Goal: Find specific page/section: Find specific page/section

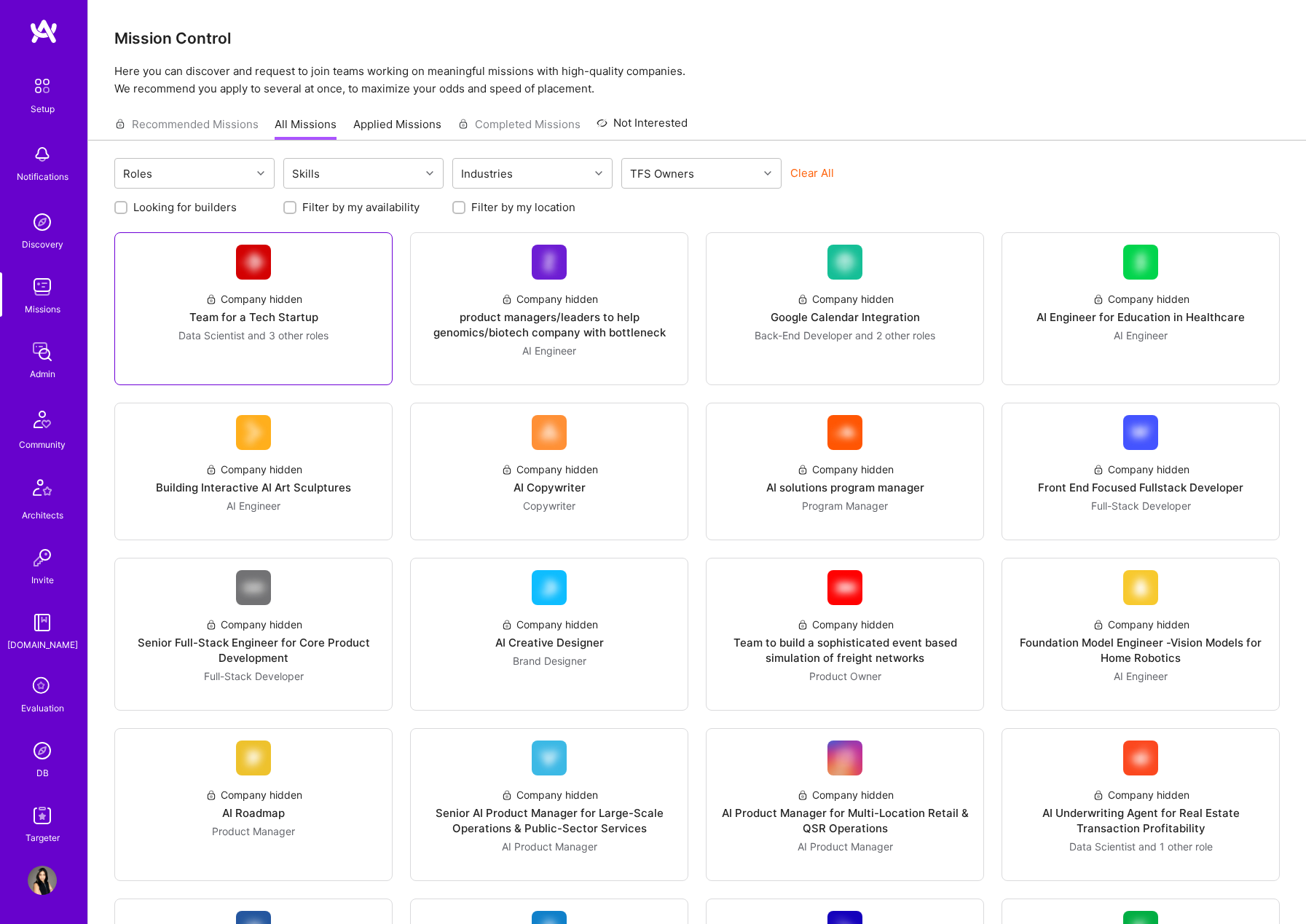
click at [264, 276] on img at bounding box center [253, 262] width 35 height 35
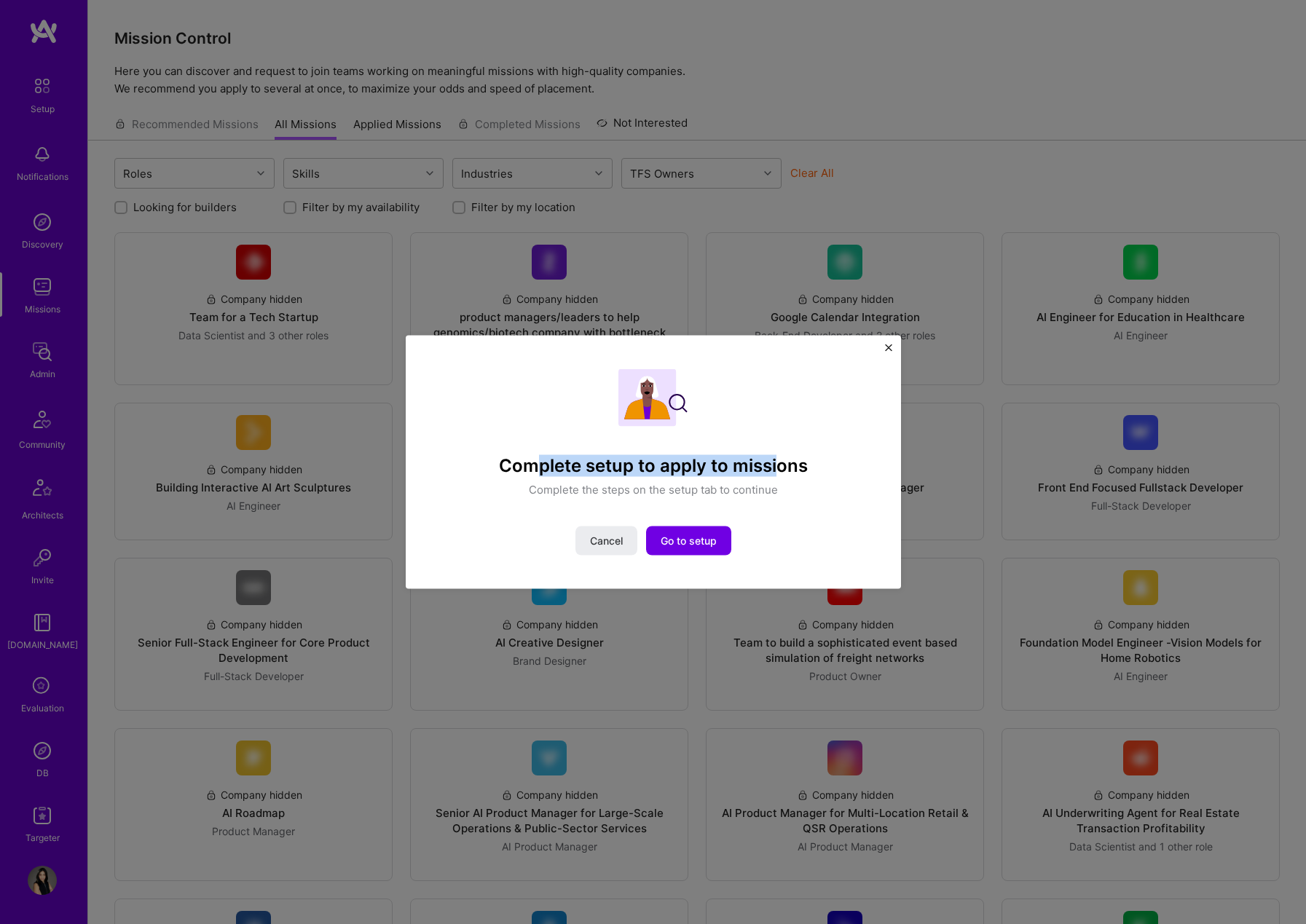
drag, startPoint x: 611, startPoint y: 466, endPoint x: 801, endPoint y: 474, distance: 190.2
click at [801, 474] on h4 "Complete setup to apply to missions" at bounding box center [653, 466] width 309 height 21
click at [889, 349] on img "Close" at bounding box center [889, 347] width 7 height 7
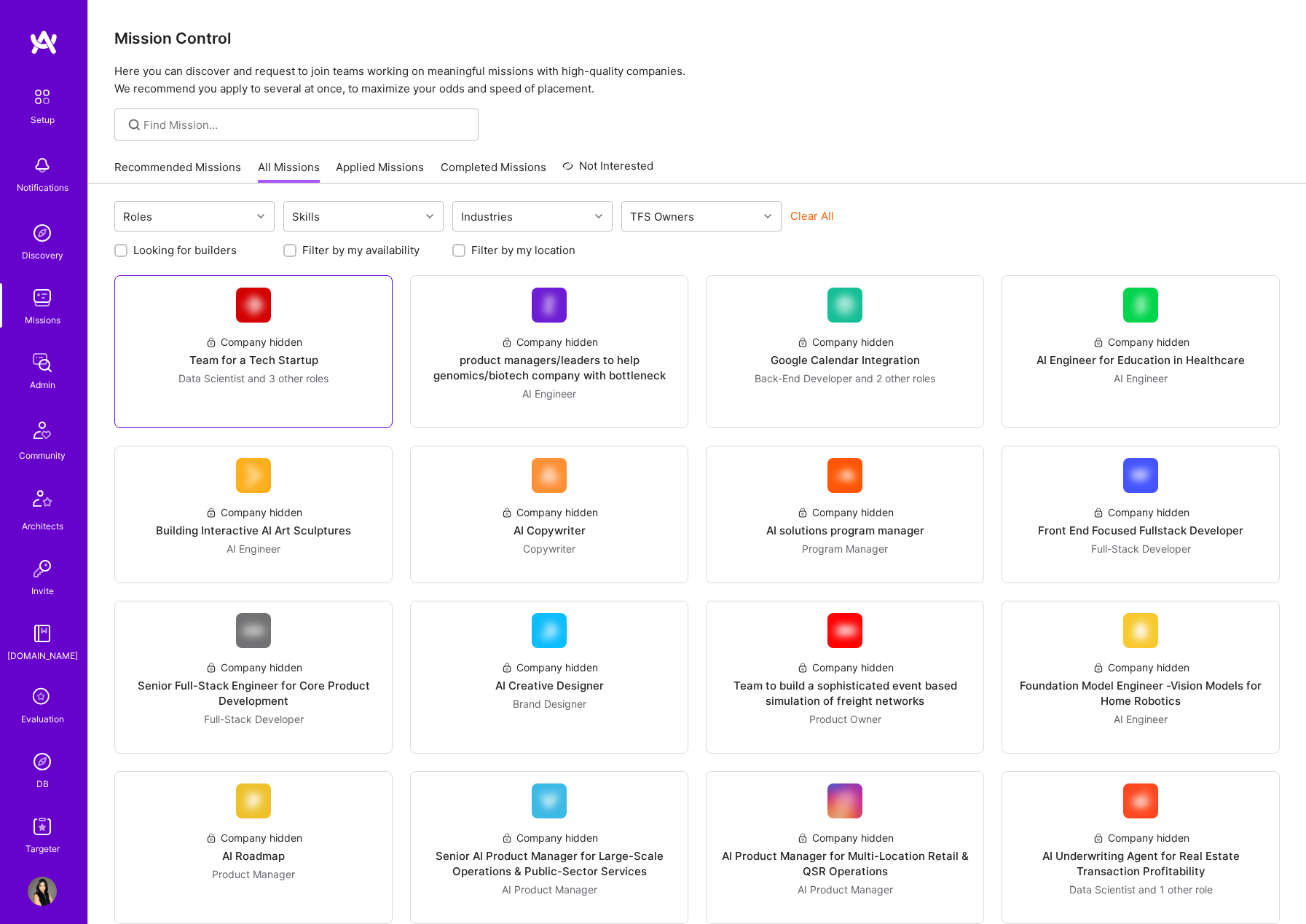
click at [286, 344] on div "Company hidden" at bounding box center [254, 341] width 97 height 16
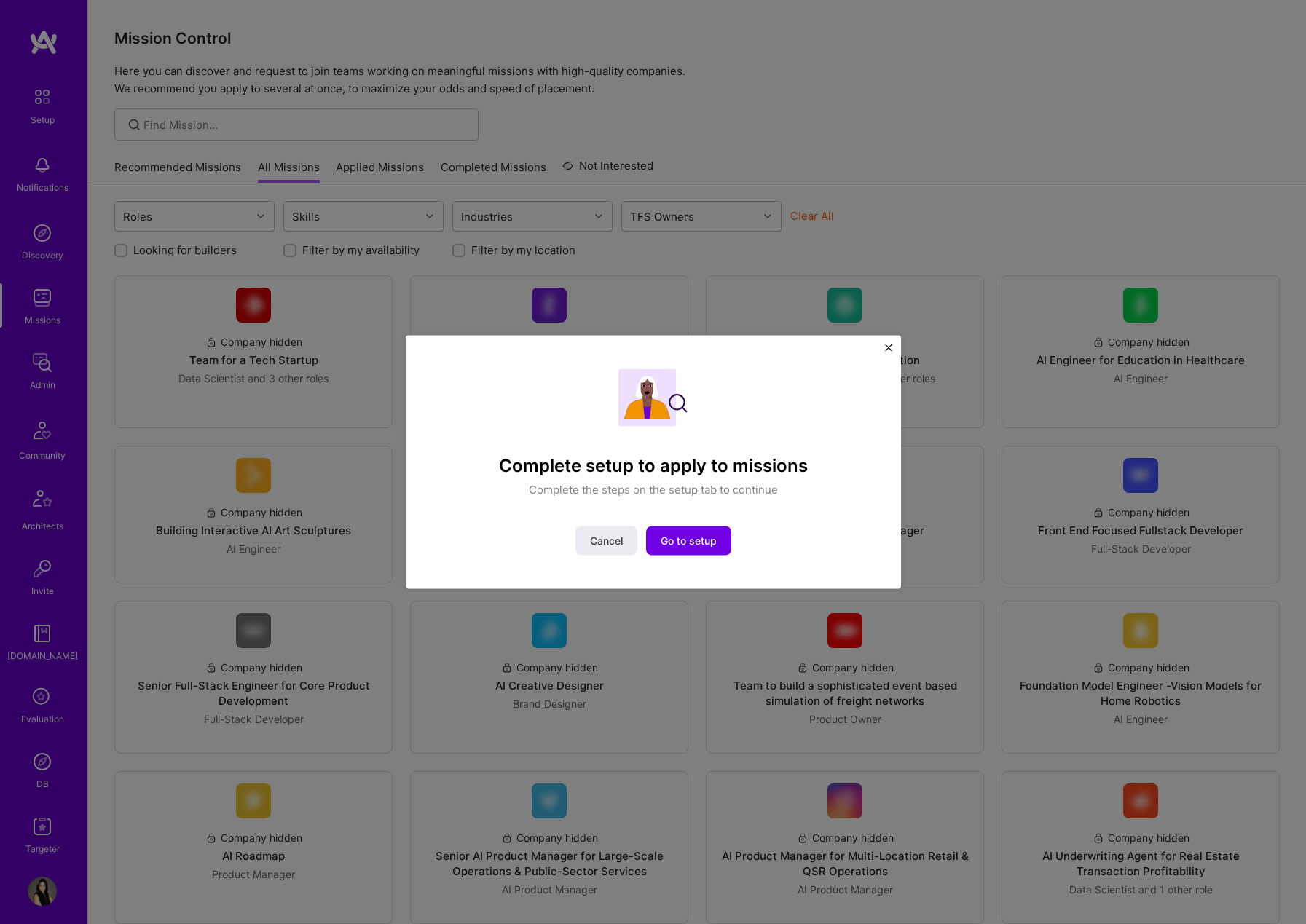
click at [886, 344] on img "Close" at bounding box center [889, 347] width 7 height 7
